Goal: Check status: Check status

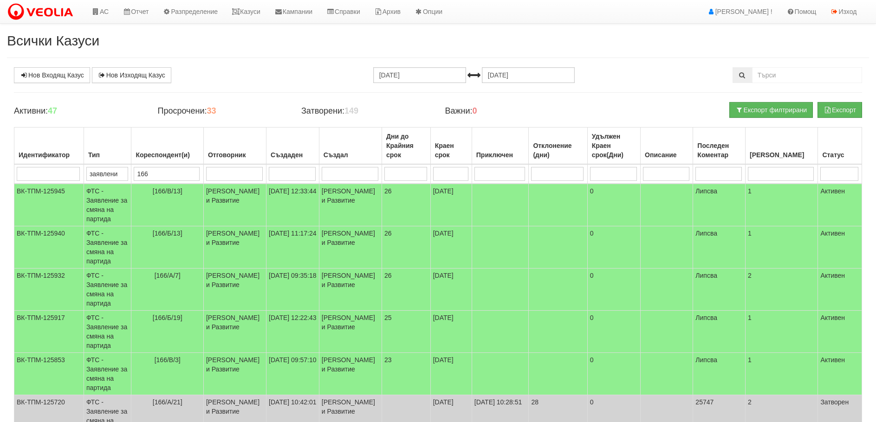
select select "40"
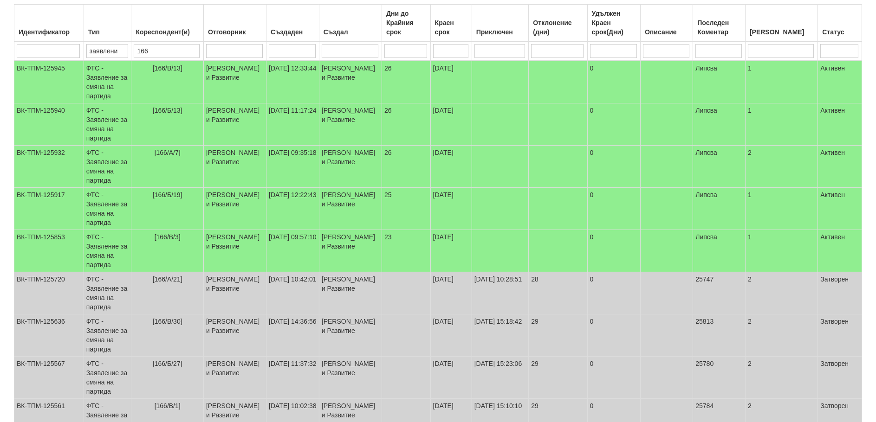
scroll to position [139, 0]
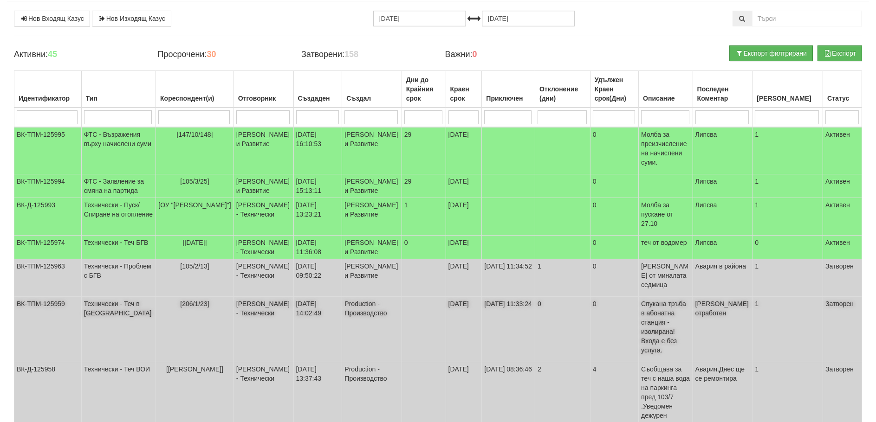
scroll to position [46, 0]
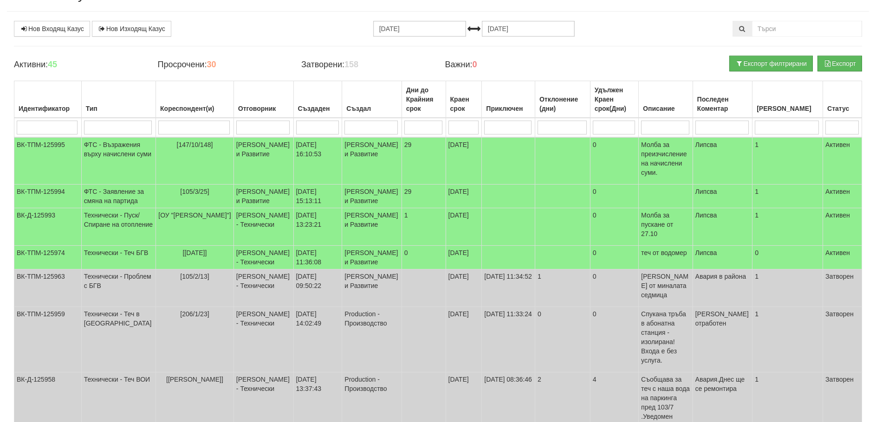
click at [183, 122] on input "search" at bounding box center [193, 128] width 71 height 14
type input "166"
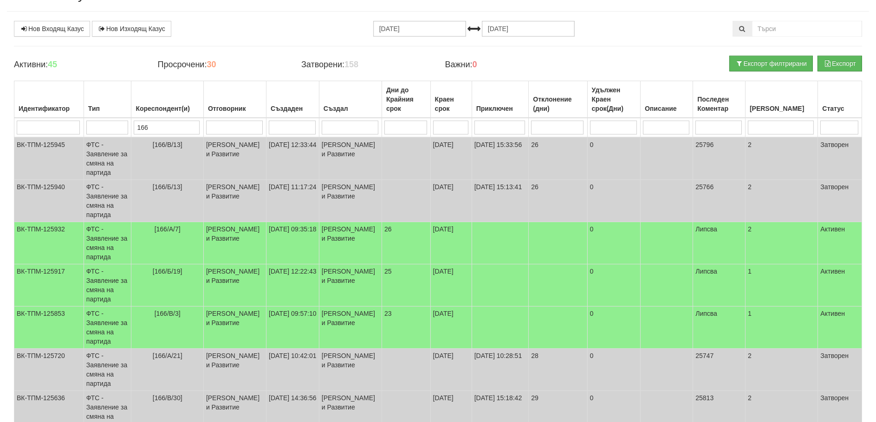
type input "166"
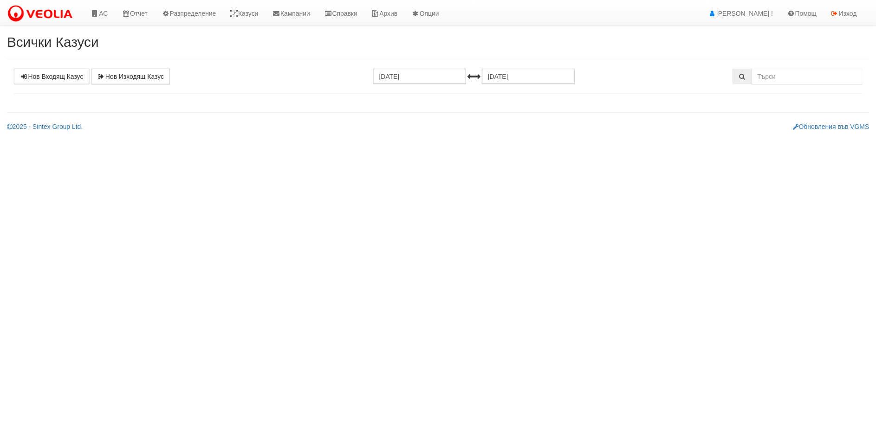
scroll to position [46, 0]
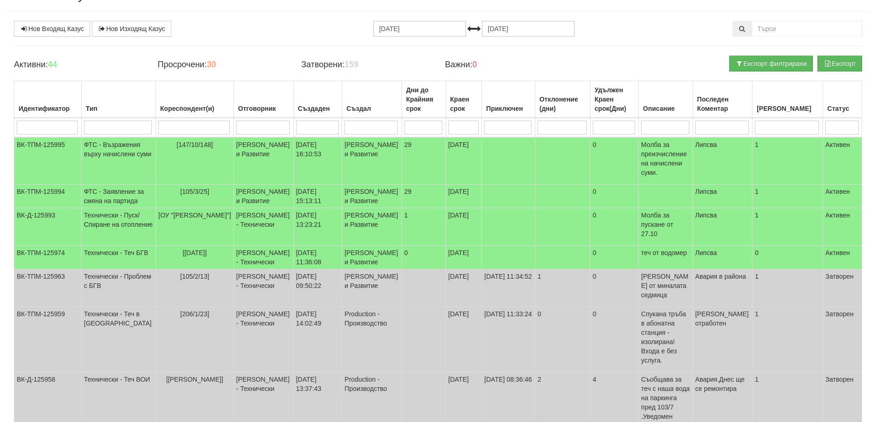
click at [181, 127] on input "search" at bounding box center [193, 128] width 71 height 14
type input "166"
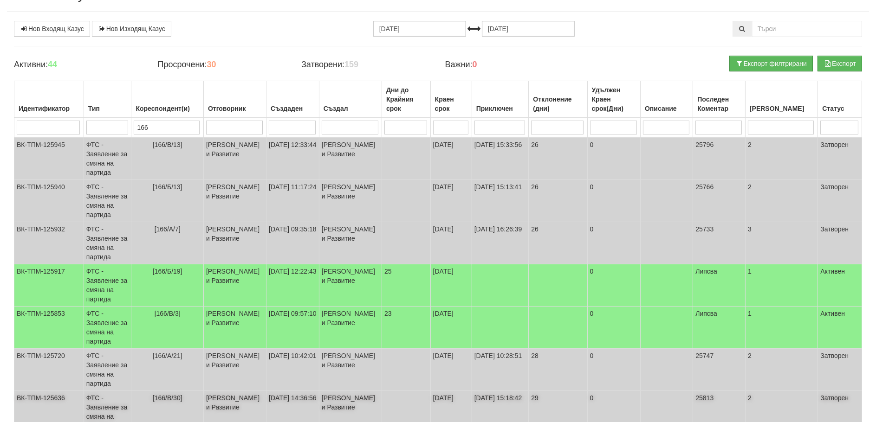
type input "166"
